Goal: Check status: Check status

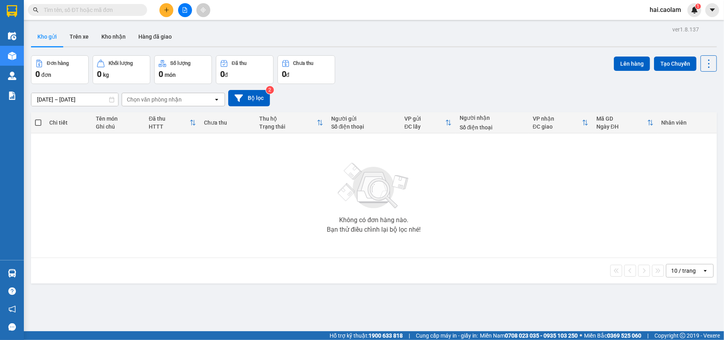
click at [145, 6] on span at bounding box center [87, 10] width 119 height 12
click at [105, 17] on div "Kết quả tìm kiếm ( 0 ) Bộ lọc No Data hai.caolam 1" at bounding box center [362, 10] width 724 height 20
click at [105, 10] on input "text" at bounding box center [91, 10] width 94 height 9
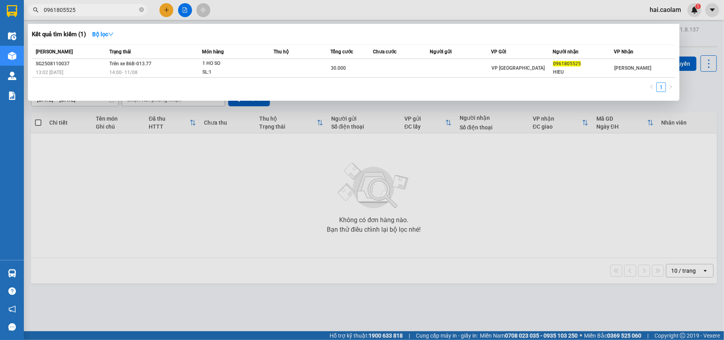
type input "0961805525"
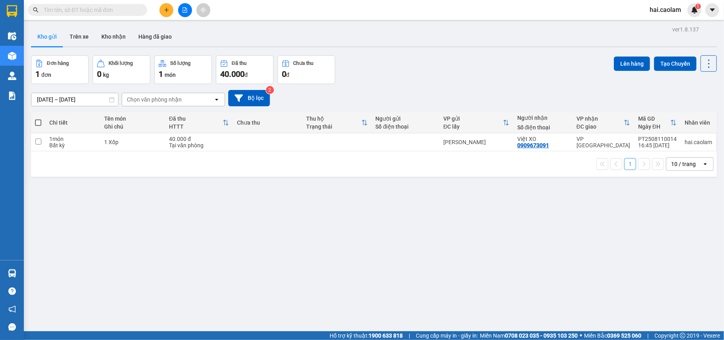
click at [118, 13] on input "text" at bounding box center [91, 10] width 94 height 9
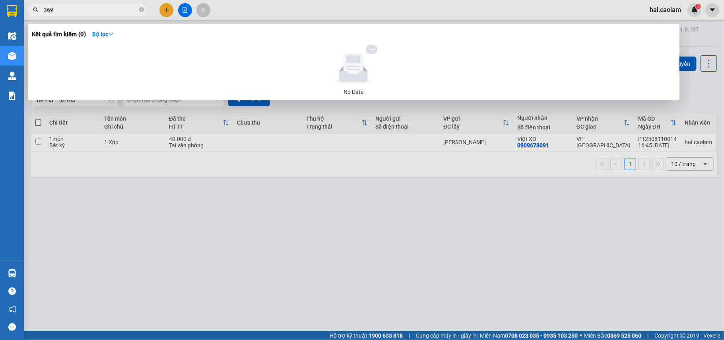
type input "3698"
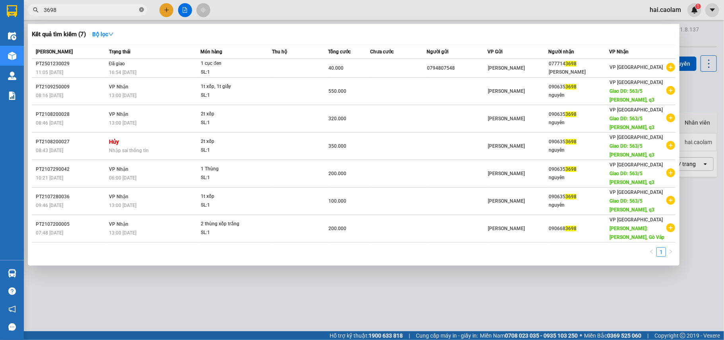
click at [142, 12] on icon "close-circle" at bounding box center [141, 9] width 5 height 5
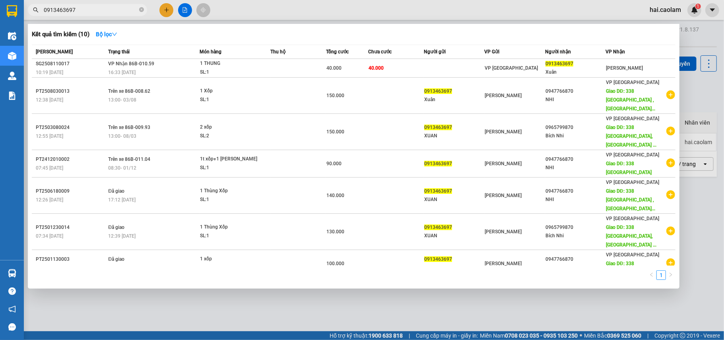
type input "0913463697"
